Goal: Browse casually: Explore the website without a specific task or goal

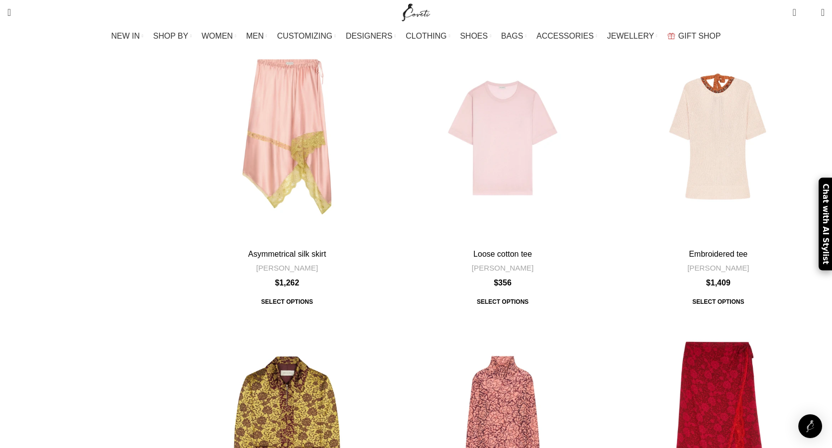
scroll to position [3048, 0]
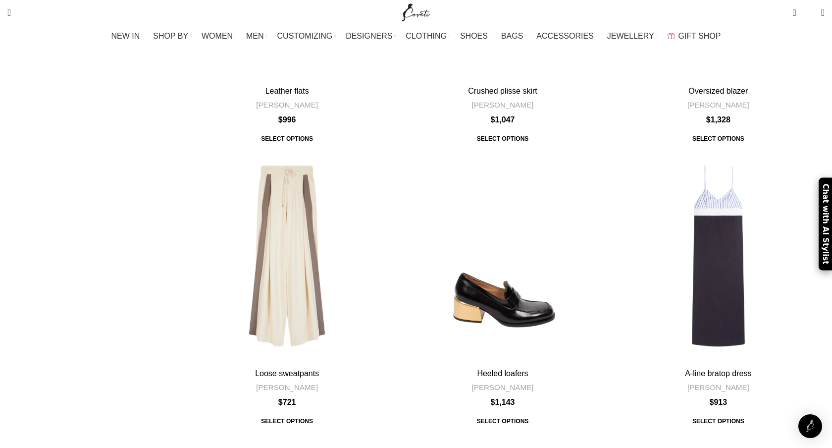
scroll to position [381, 0]
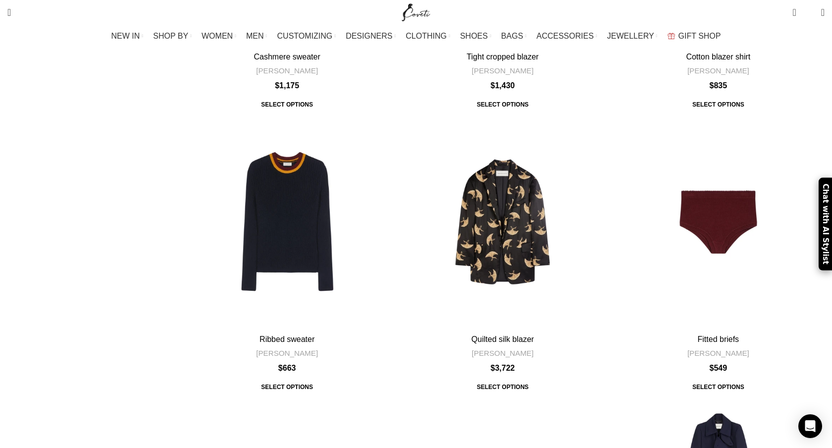
scroll to position [1755, 0]
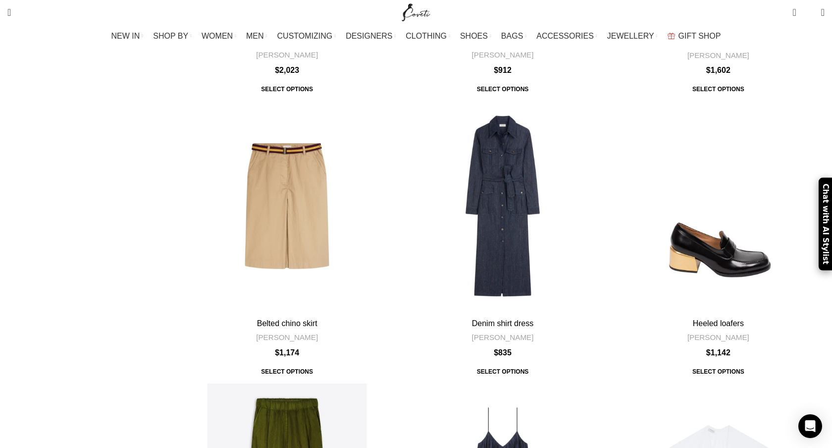
scroll to position [2807, 0]
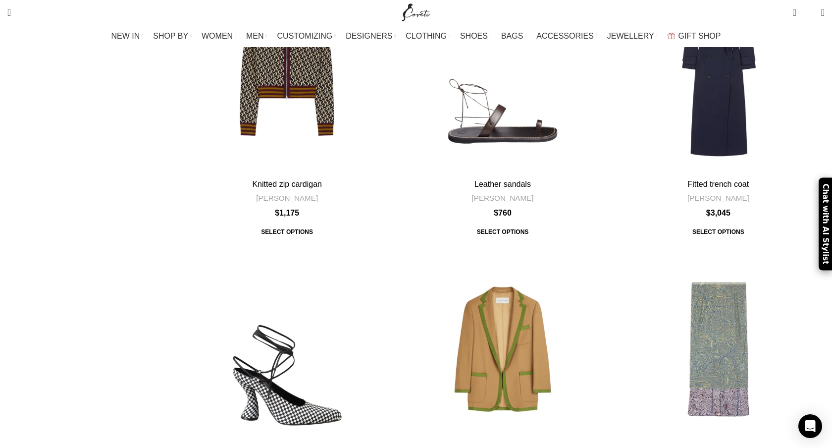
scroll to position [2932, 0]
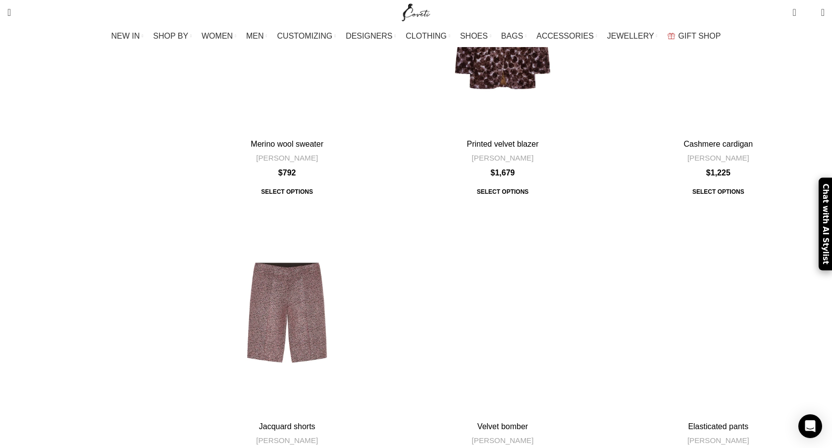
scroll to position [2912, 0]
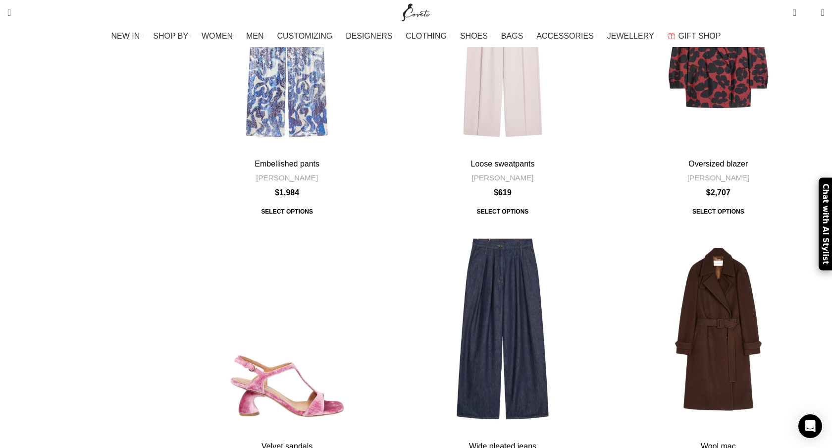
scroll to position [2887, 0]
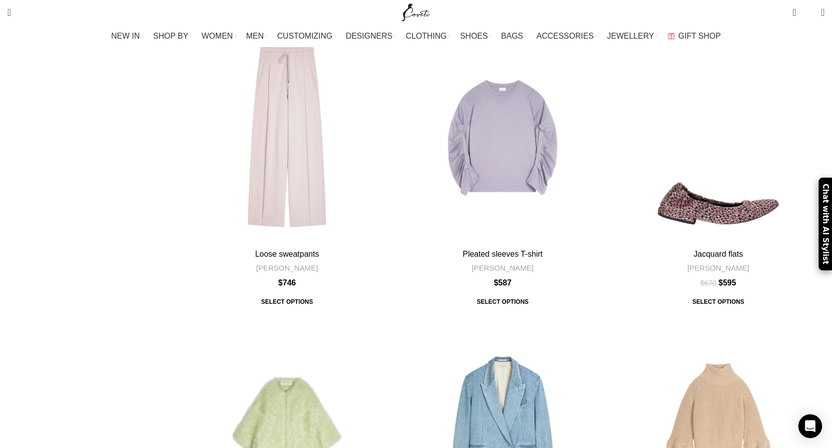
scroll to position [2958, 0]
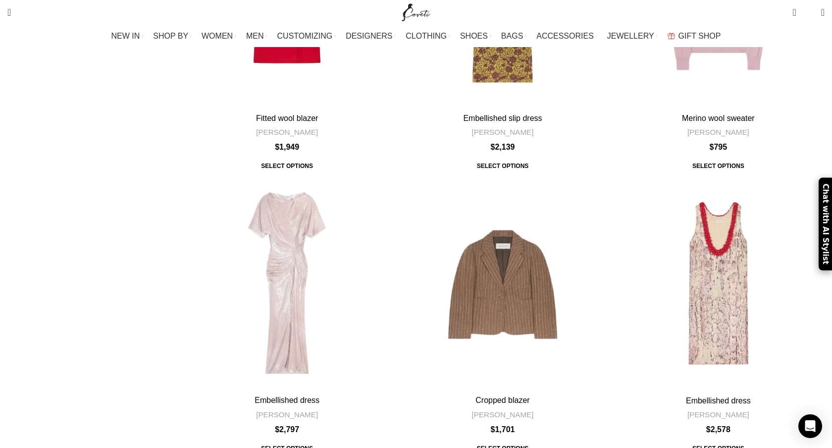
scroll to position [3399, 0]
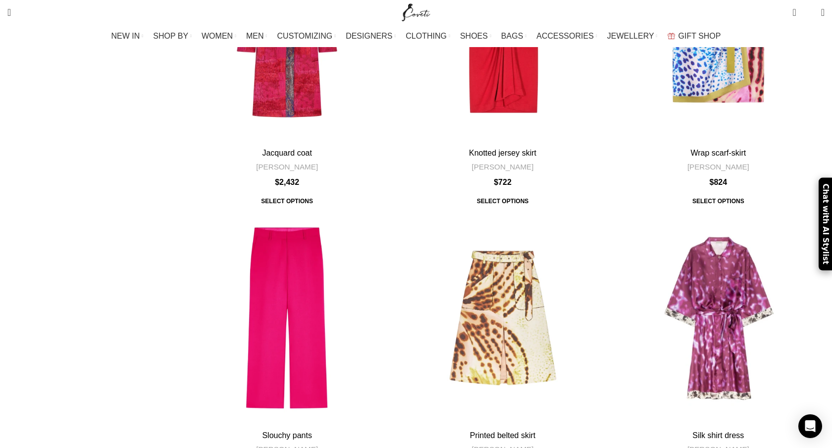
scroll to position [2954, 0]
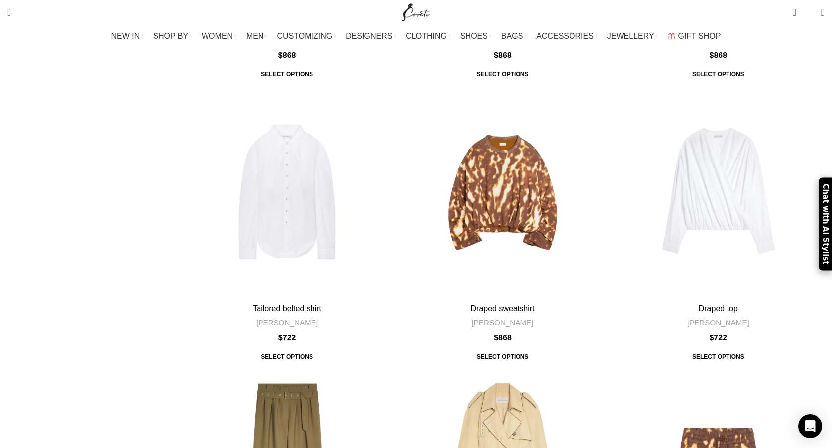
scroll to position [2967, 0]
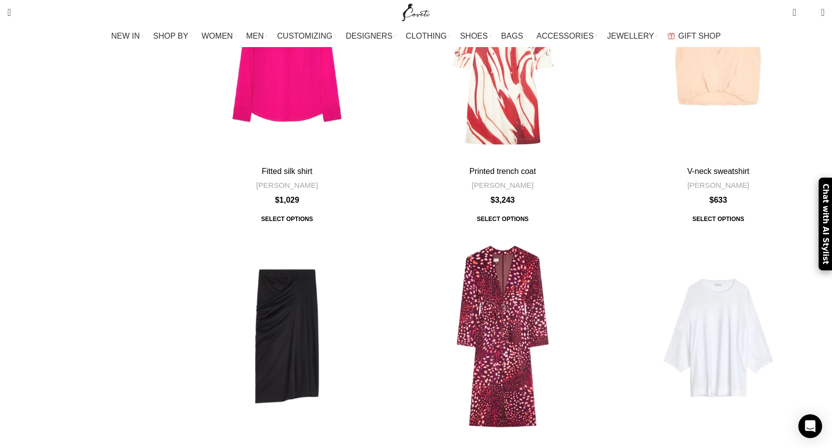
scroll to position [1635, 0]
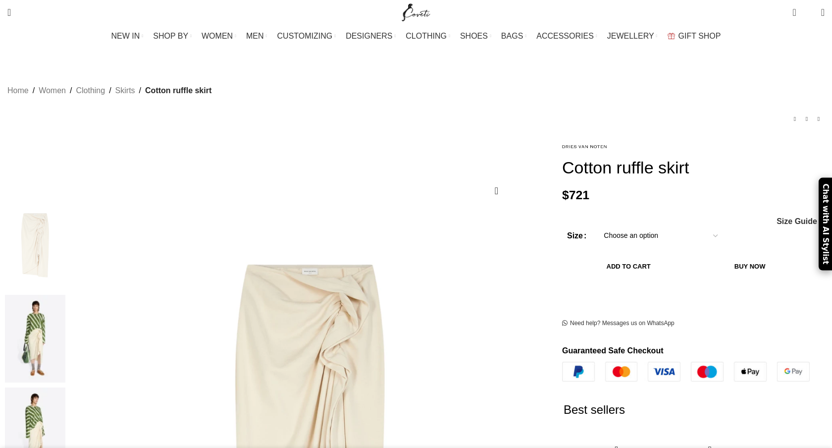
click at [65, 295] on img at bounding box center [35, 339] width 60 height 88
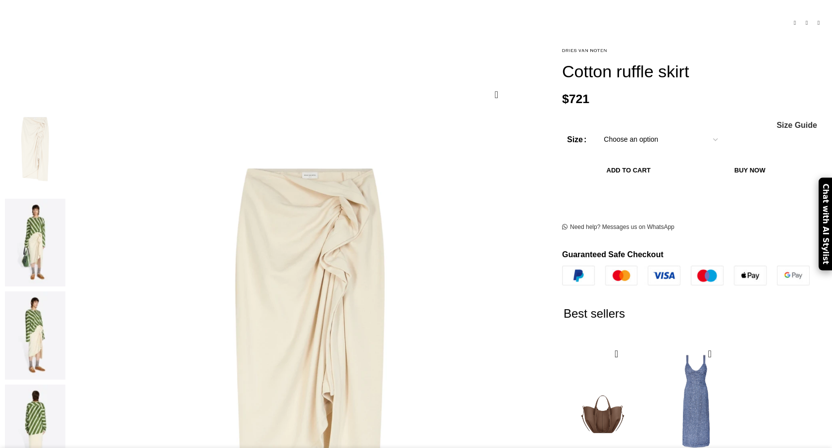
scroll to position [98, 0]
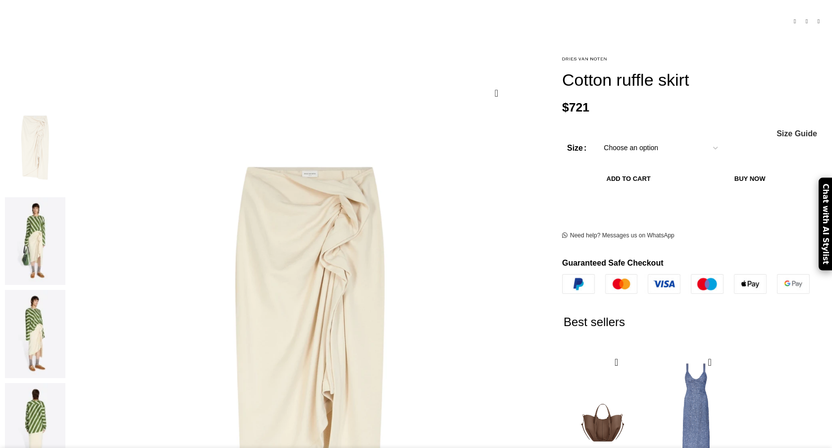
click at [65, 200] on img at bounding box center [35, 241] width 60 height 88
click at [65, 197] on img at bounding box center [35, 241] width 60 height 88
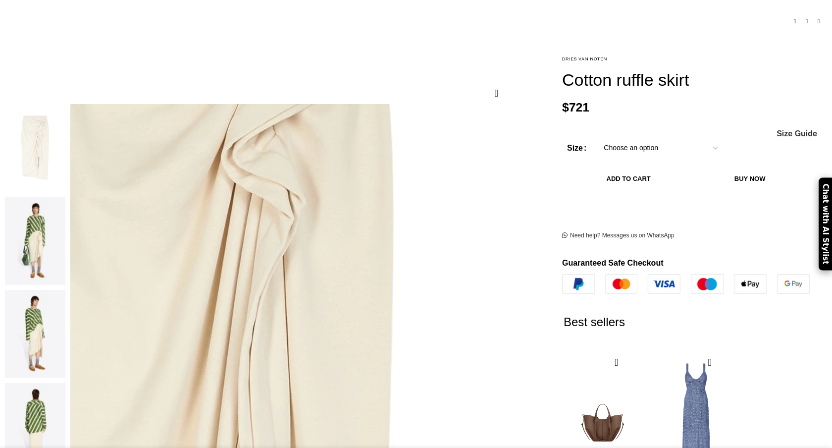
click at [368, 216] on img at bounding box center [196, 384] width 951 height 1268
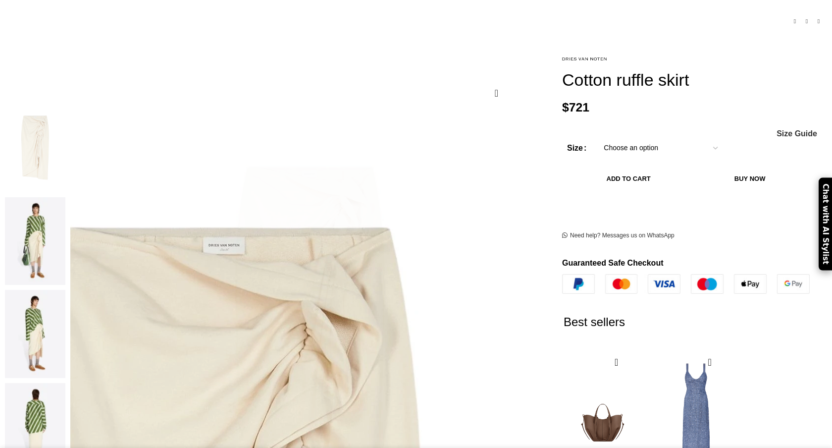
scroll to position [0, 104]
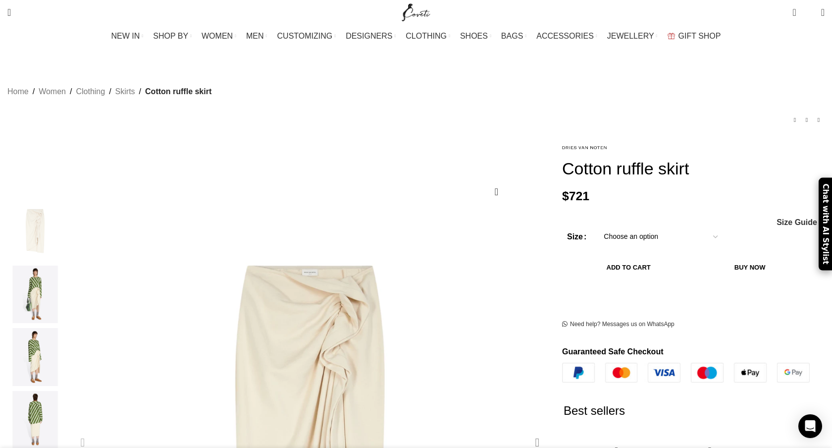
click at [525, 430] on div "Next slide" at bounding box center [537, 442] width 25 height 25
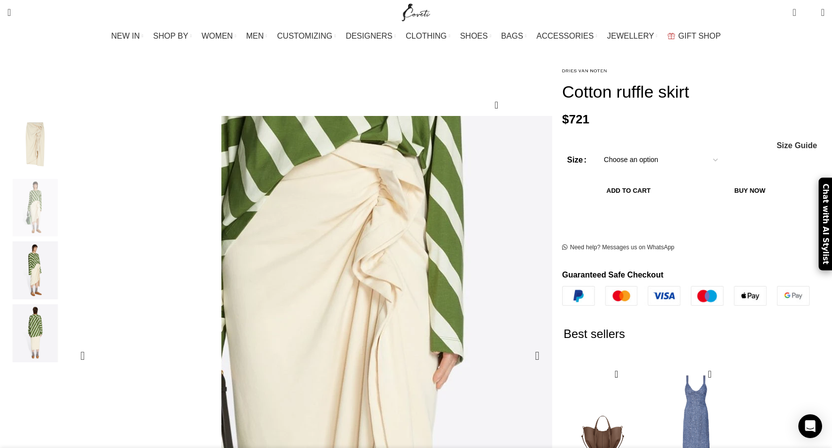
scroll to position [0, 313]
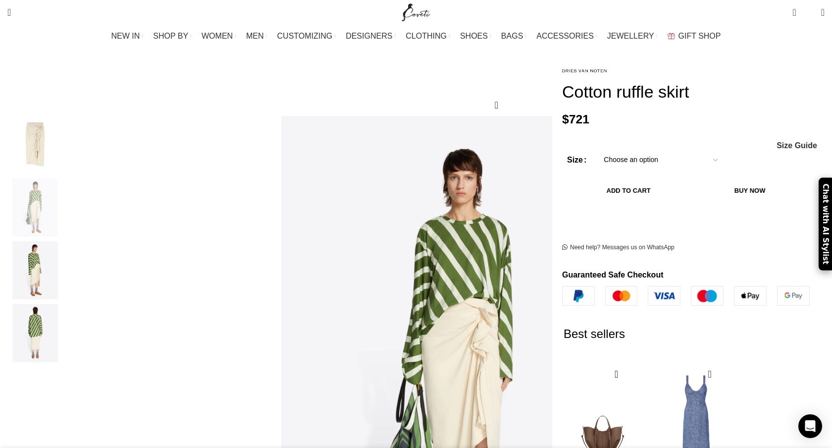
click at [65, 261] on img "3 / 4" at bounding box center [35, 270] width 60 height 58
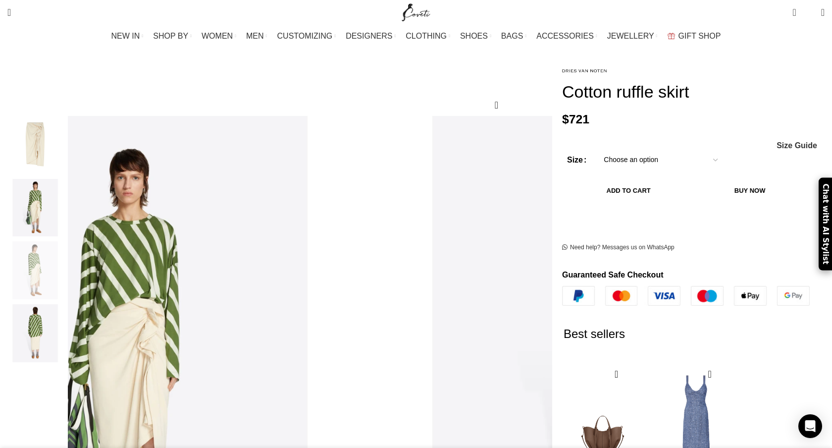
click at [65, 320] on img "4 / 4" at bounding box center [35, 333] width 60 height 58
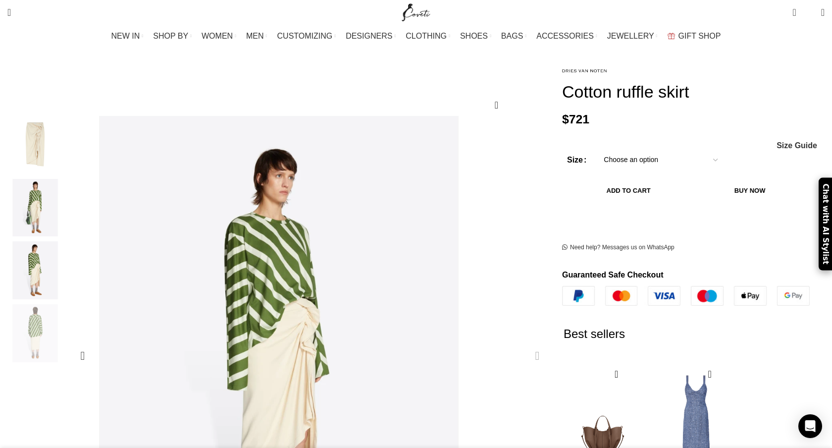
scroll to position [0, 521]
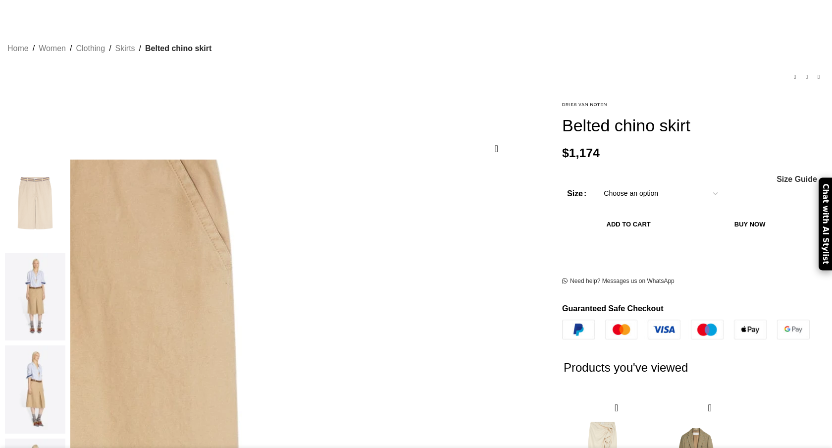
scroll to position [0, 104]
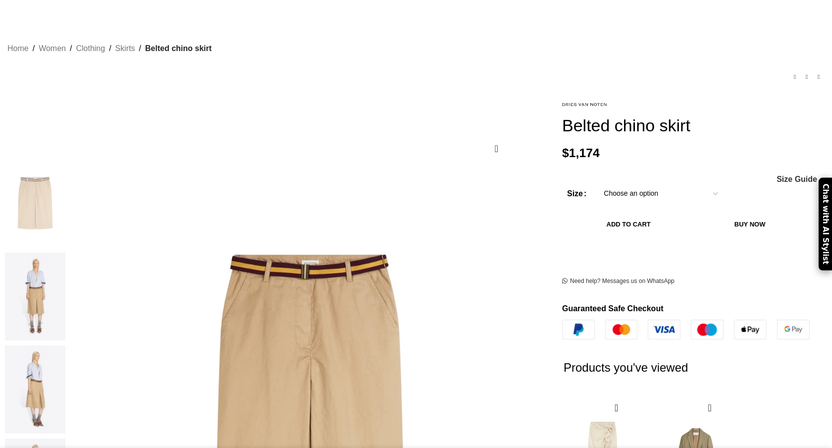
click at [65, 256] on img at bounding box center [35, 297] width 60 height 88
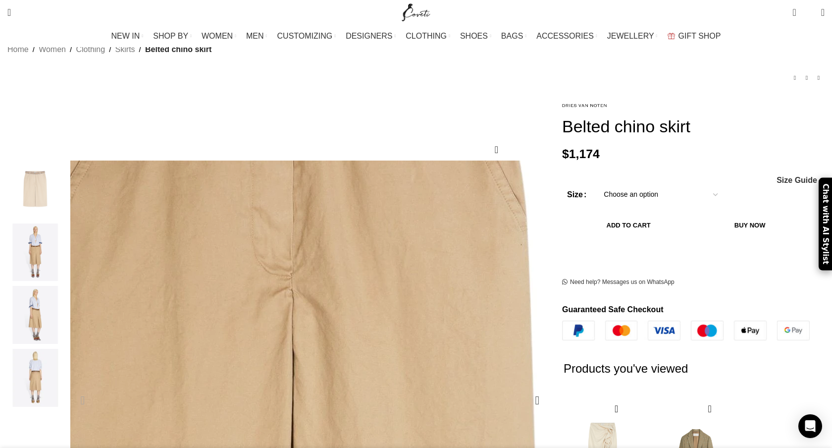
scroll to position [86, 0]
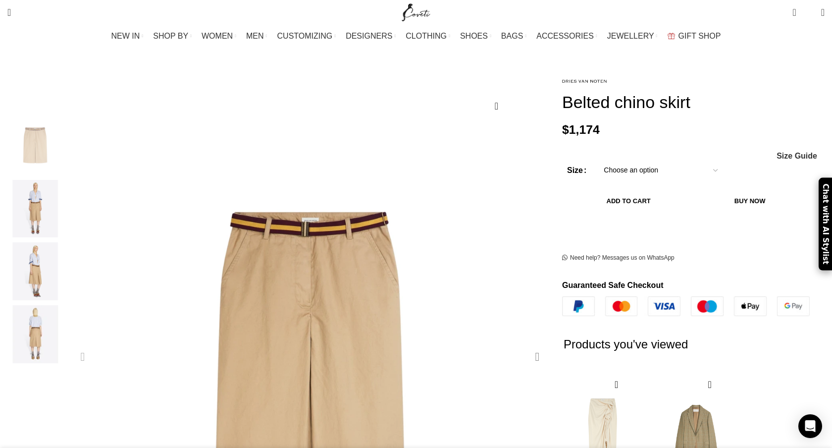
click at [525, 344] on div "Next slide" at bounding box center [537, 356] width 25 height 25
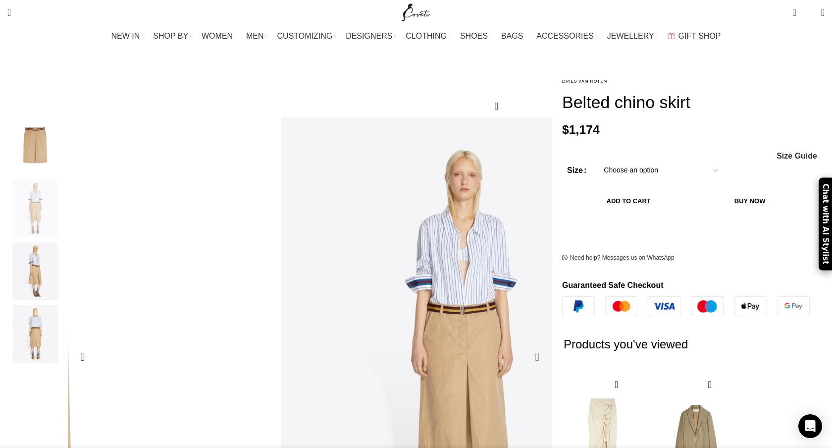
click at [525, 344] on div "Next slide" at bounding box center [537, 356] width 25 height 25
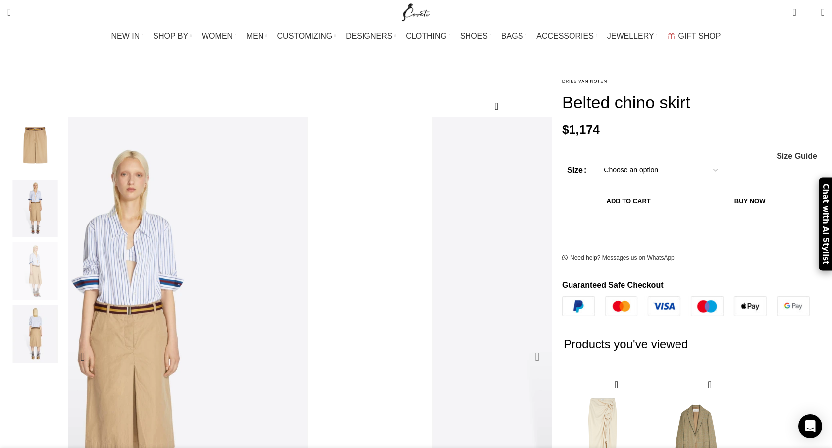
click at [525, 344] on div "Next slide" at bounding box center [537, 356] width 25 height 25
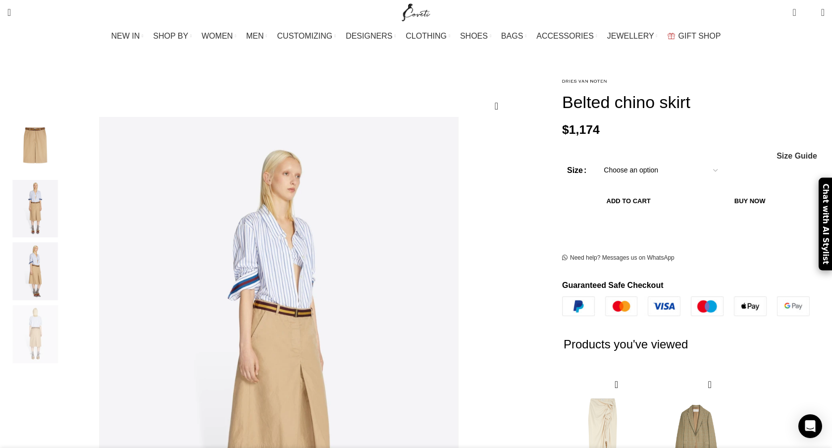
scroll to position [0, 313]
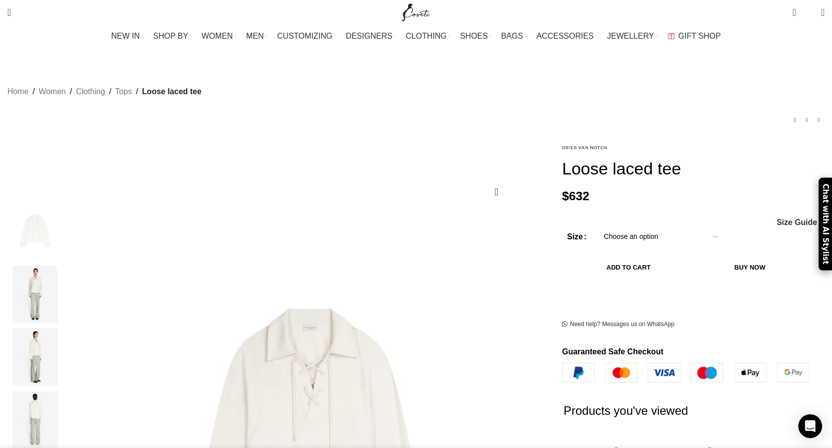
click at [65, 298] on img "2 / 4" at bounding box center [35, 295] width 60 height 58
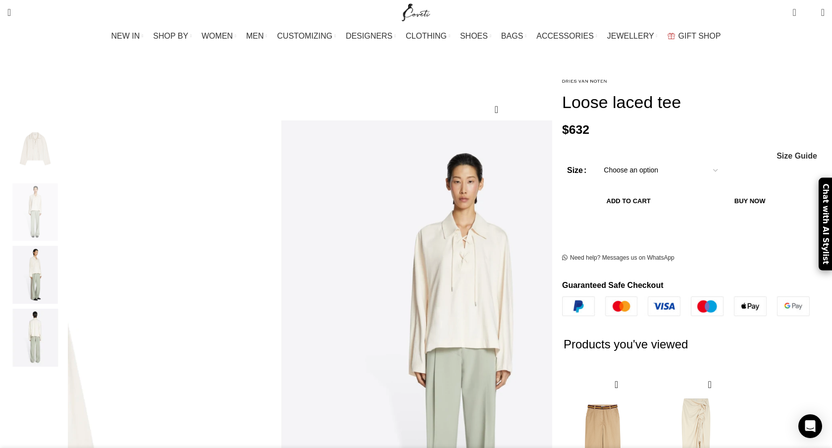
scroll to position [0, 313]
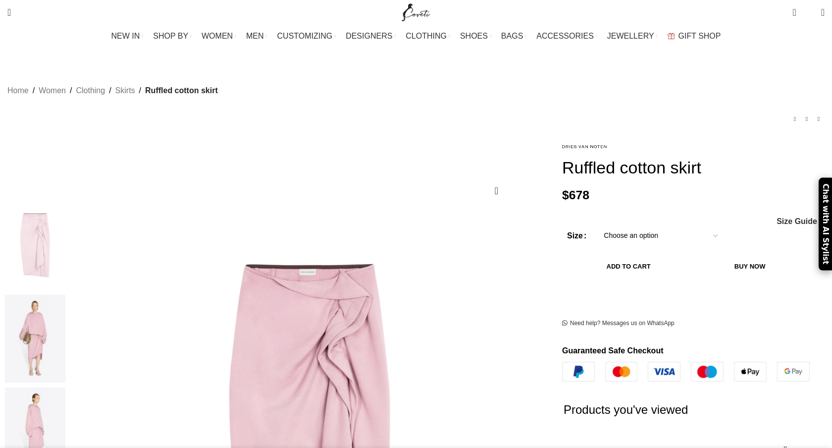
scroll to position [33, 0]
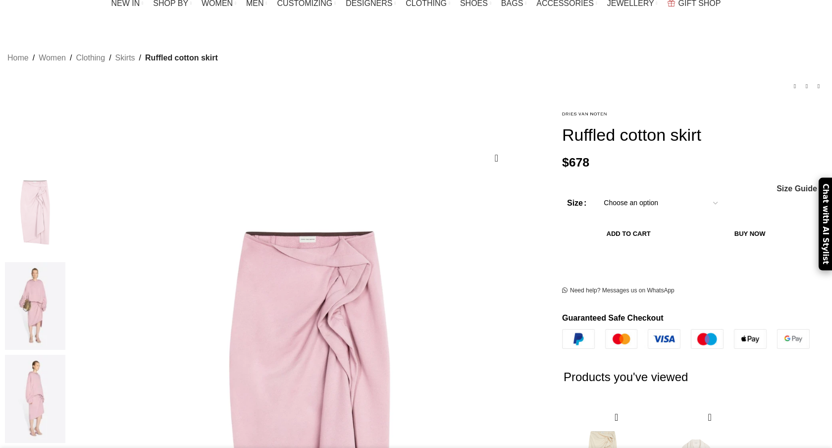
click at [65, 262] on img at bounding box center [35, 306] width 60 height 88
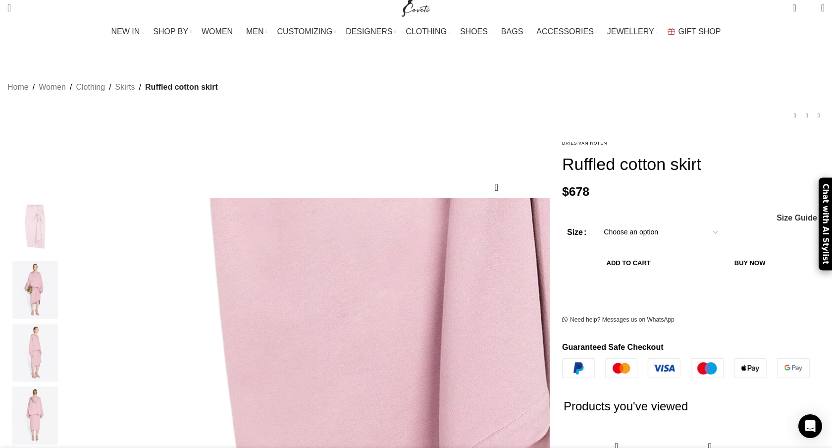
scroll to position [0, 0]
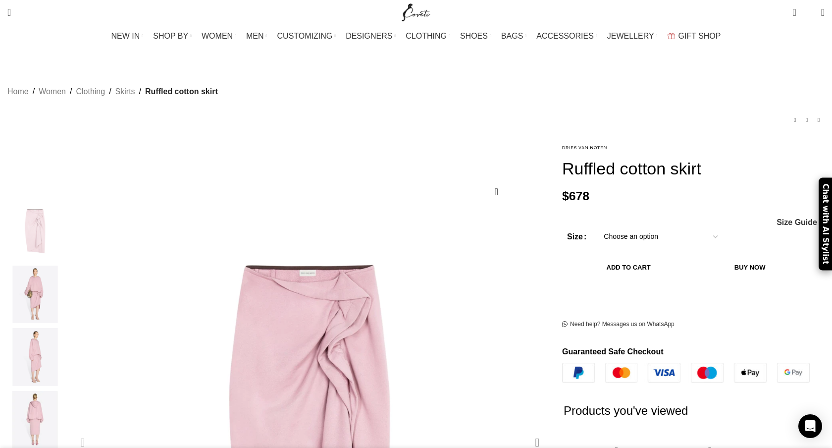
click at [525, 430] on div "Next slide" at bounding box center [537, 442] width 25 height 25
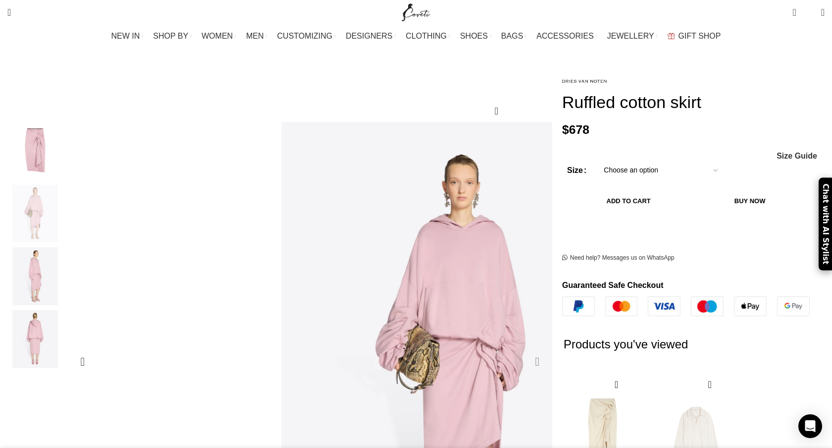
scroll to position [84, 0]
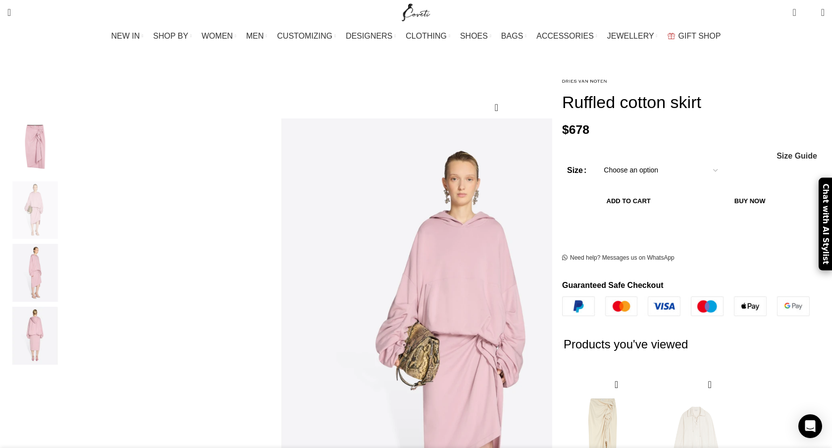
drag, startPoint x: 524, startPoint y: 69, endPoint x: 708, endPoint y: 70, distance: 184.3
click at [708, 92] on h1 "Ruffled cotton skirt" at bounding box center [693, 102] width 263 height 20
copy h1 "Ruffled cotton skirt"
